Goal: Transaction & Acquisition: Purchase product/service

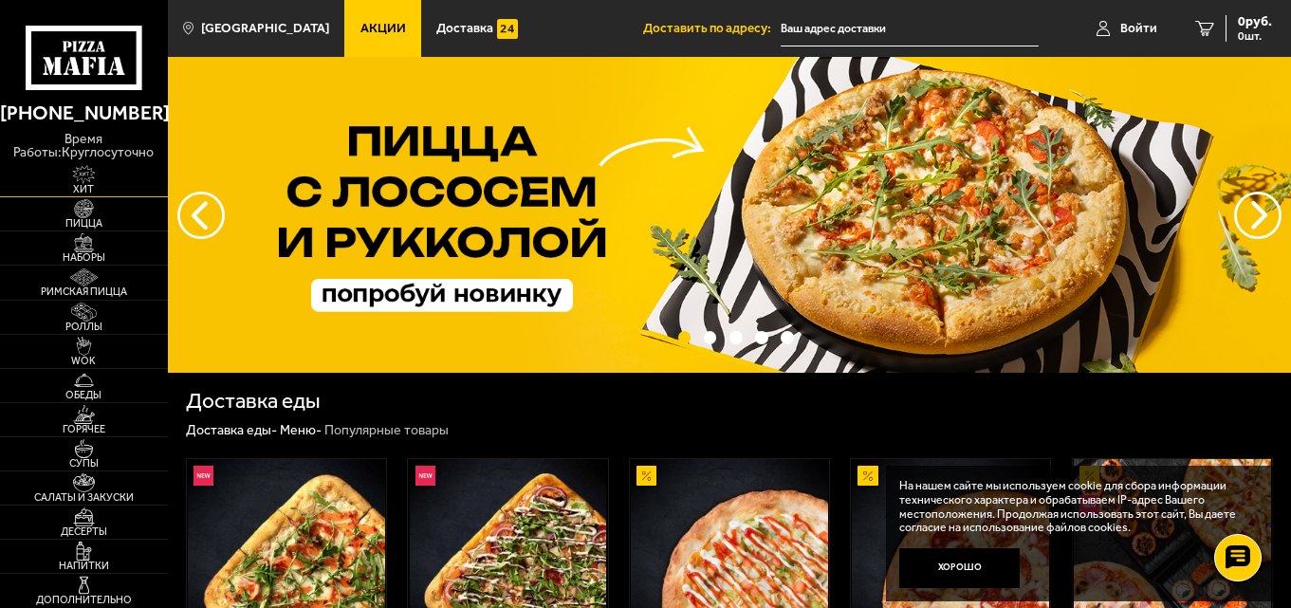
click at [88, 186] on span "Хит" at bounding box center [84, 189] width 168 height 10
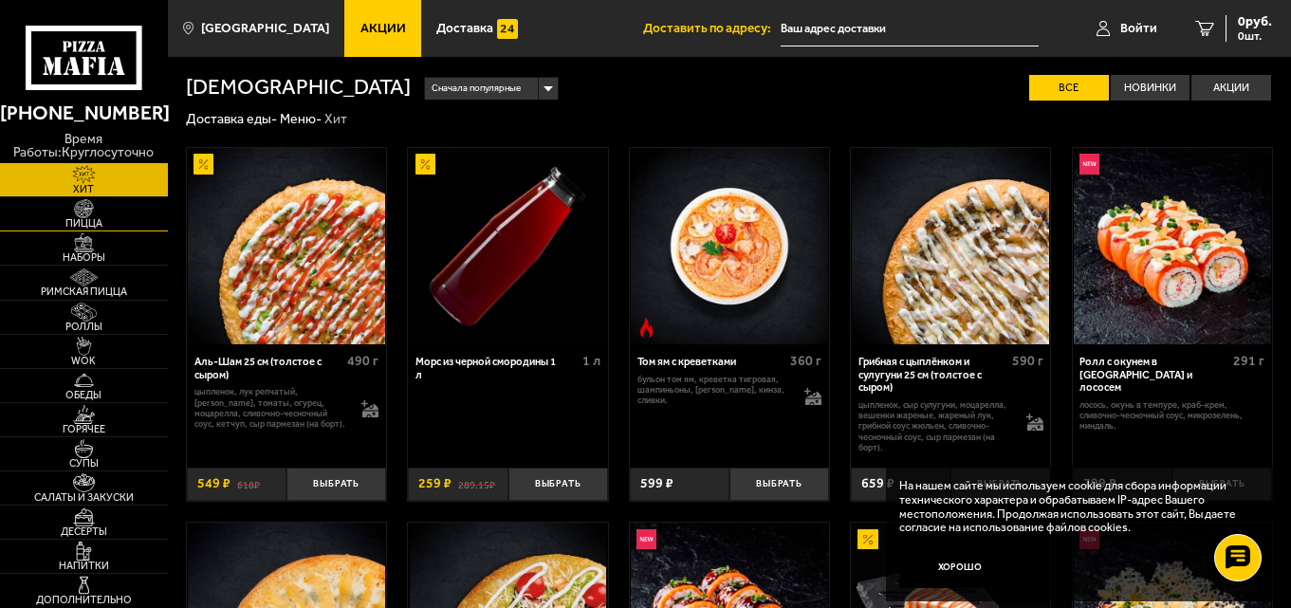
click at [93, 228] on span "Пицца" at bounding box center [84, 223] width 168 height 10
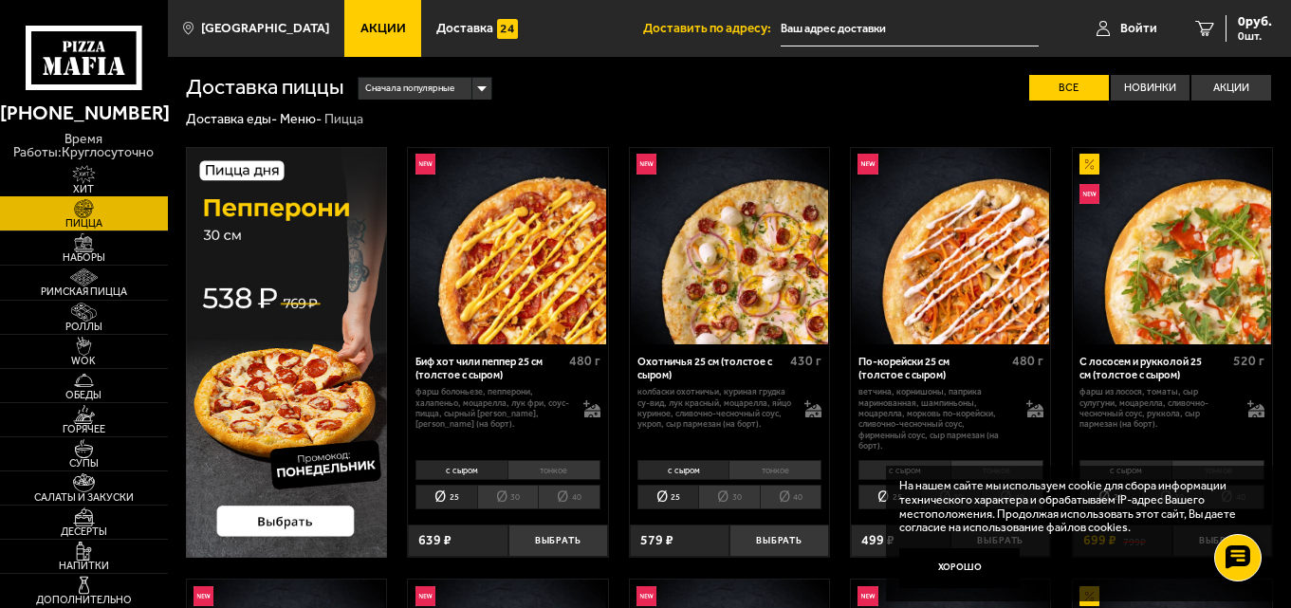
click at [100, 174] on img at bounding box center [83, 174] width 51 height 19
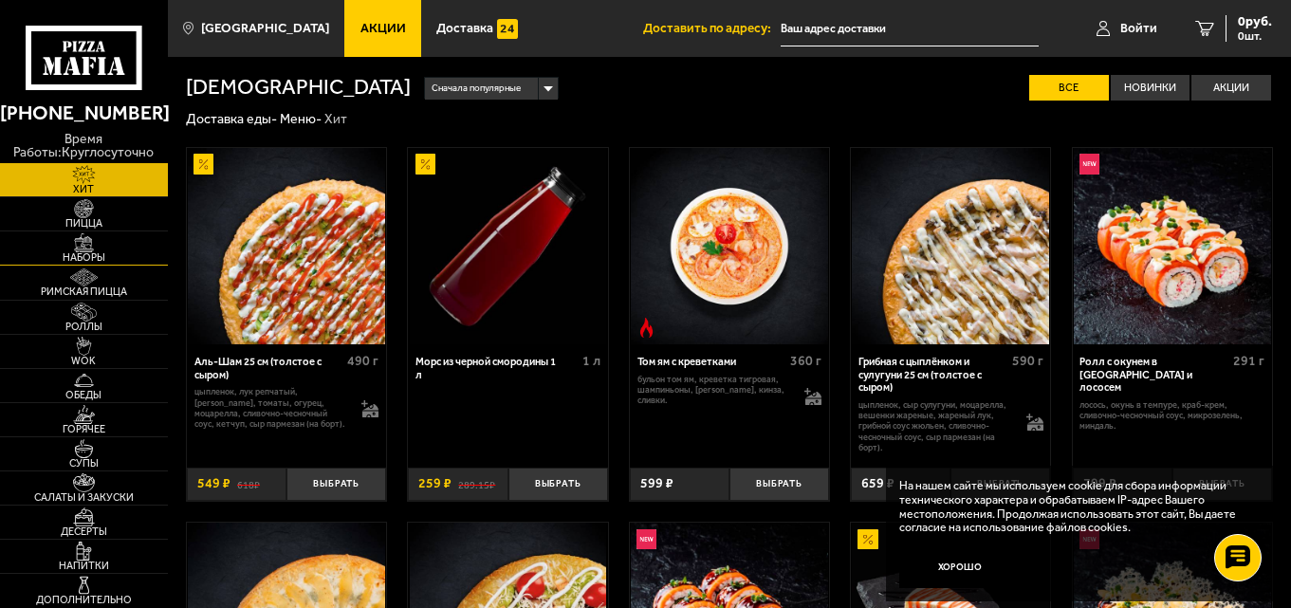
click at [92, 265] on link "Наборы" at bounding box center [84, 247] width 168 height 33
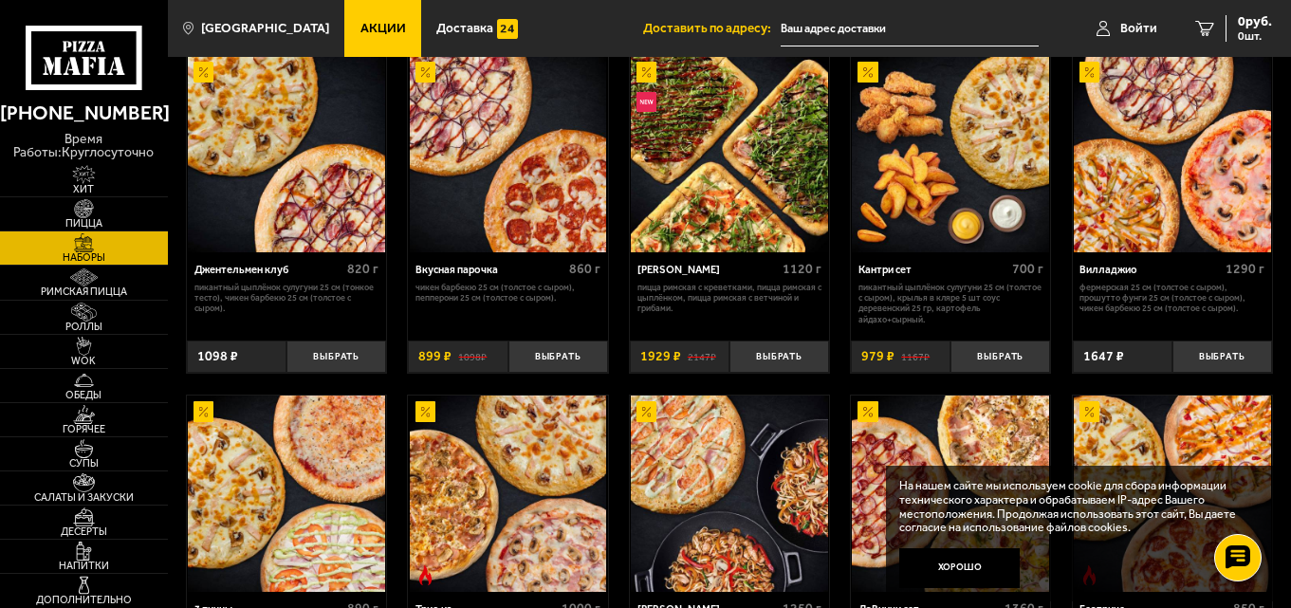
scroll to position [95, 0]
